Goal: Task Accomplishment & Management: Use online tool/utility

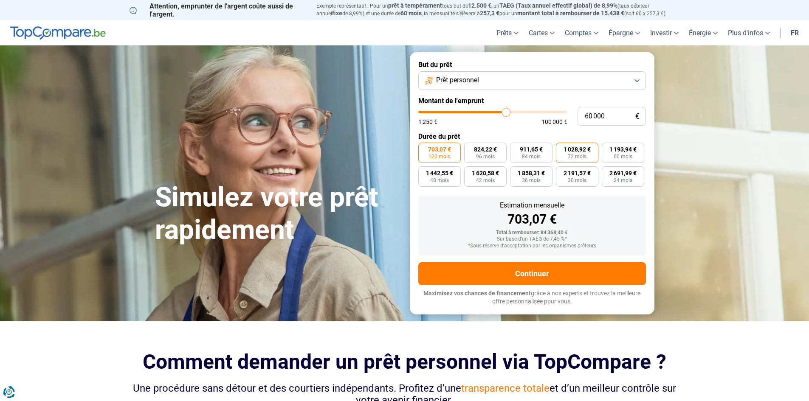
type input "60 000"
click at [580, 147] on span "1 028,92 €" at bounding box center [577, 150] width 27 height 6
click at [562, 147] on input "1 028,92 € 72 mois" at bounding box center [559, 146] width 6 height 6
radio input "true"
click at [636, 78] on button "Prêt personnel" at bounding box center [532, 80] width 228 height 19
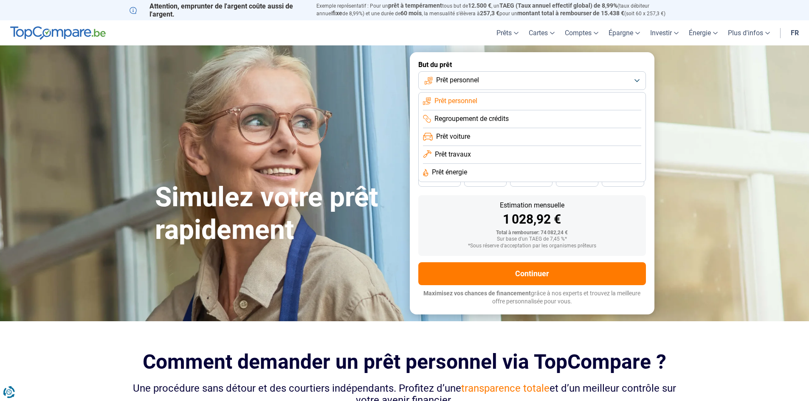
click at [615, 119] on li "Regroupement de crédits" at bounding box center [532, 119] width 218 height 18
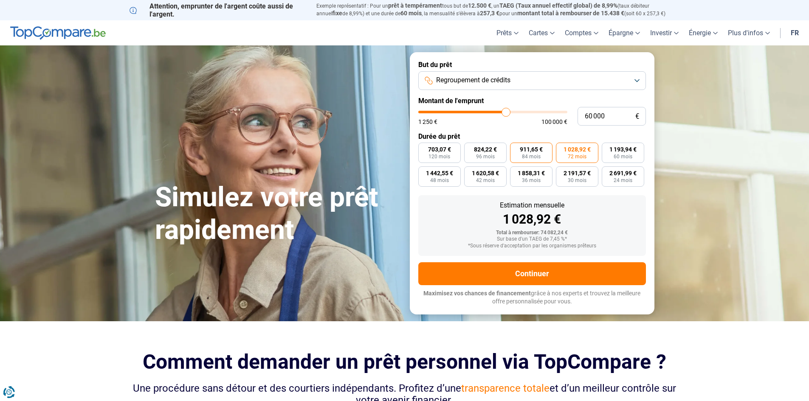
click at [533, 150] on span "911,65 €" at bounding box center [531, 150] width 23 height 6
click at [516, 148] on input "911,65 € 84 mois" at bounding box center [513, 146] width 6 height 6
radio input "true"
